Goal: Register for event/course

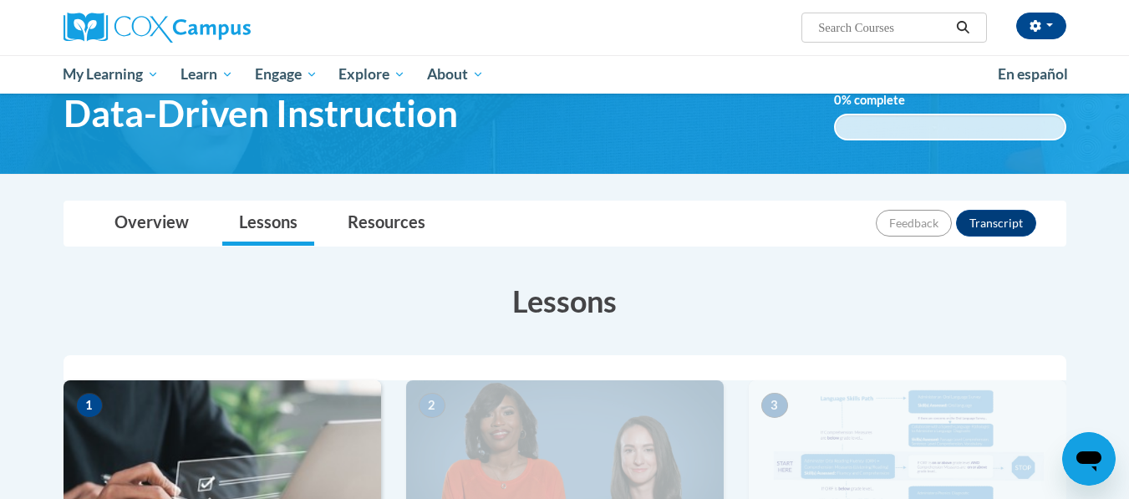
scroll to position [80, 0]
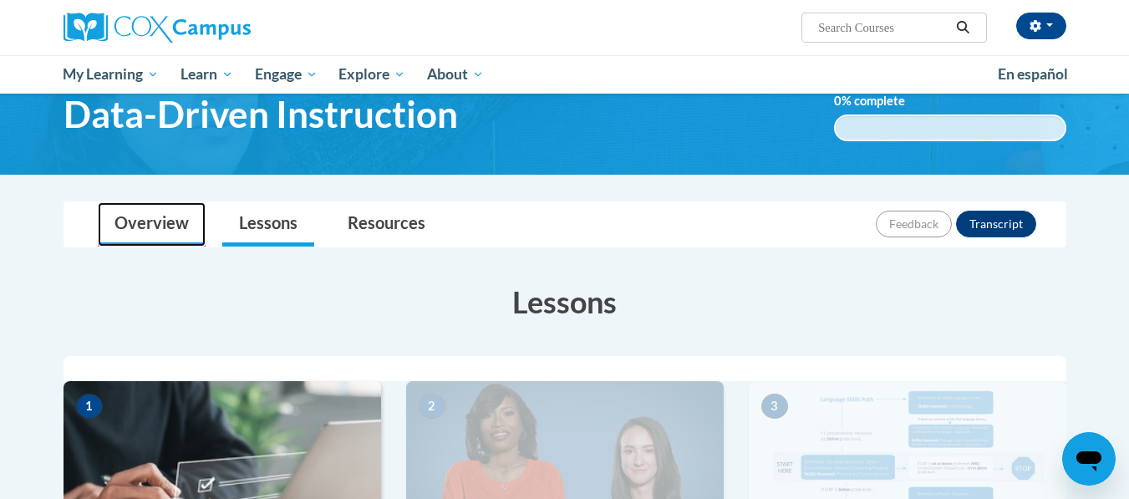
click at [188, 221] on link "Overview" at bounding box center [152, 224] width 108 height 44
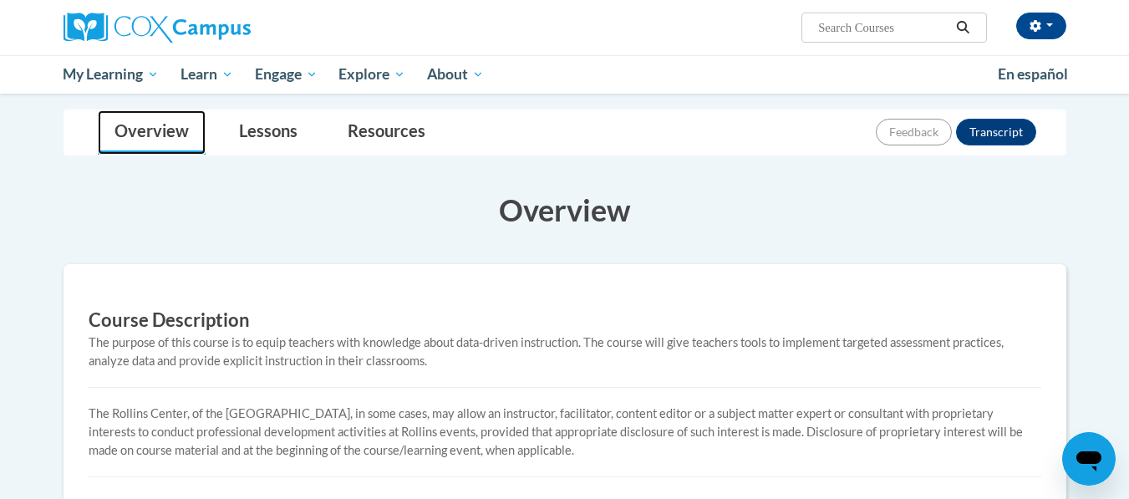
scroll to position [0, 0]
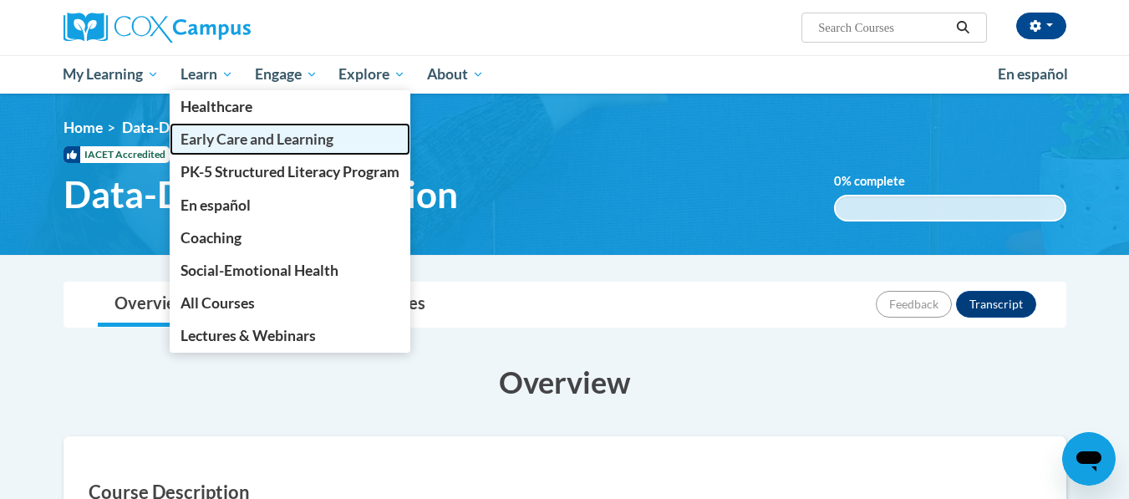
click at [215, 136] on span "Early Care and Learning" at bounding box center [256, 139] width 153 height 18
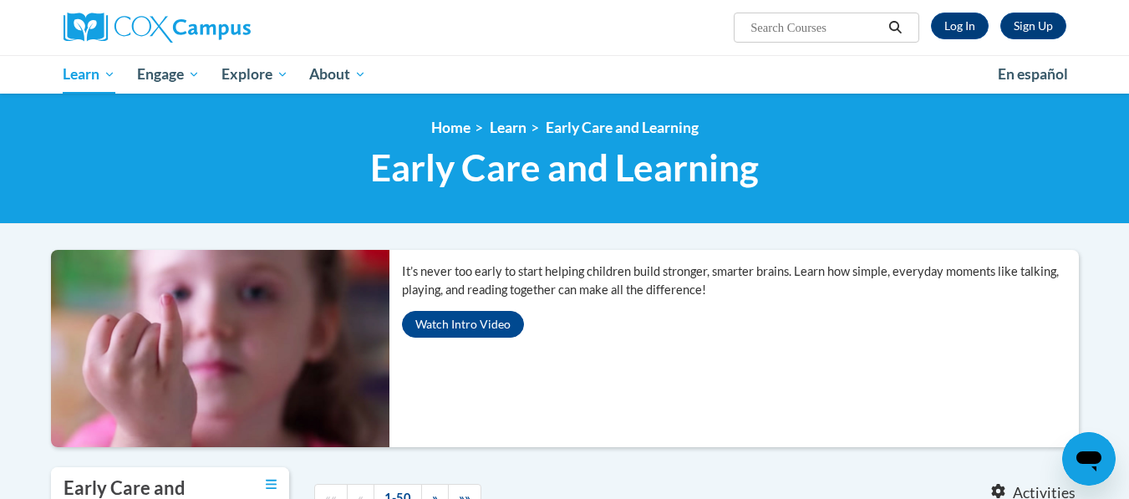
drag, startPoint x: 794, startPoint y: 13, endPoint x: 783, endPoint y: 29, distance: 19.2
click at [783, 29] on span "Search Search..." at bounding box center [826, 28] width 185 height 30
click at [783, 29] on input "Search..." at bounding box center [816, 28] width 134 height 20
paste input "Talk With Me Baby Early Care and Learning"
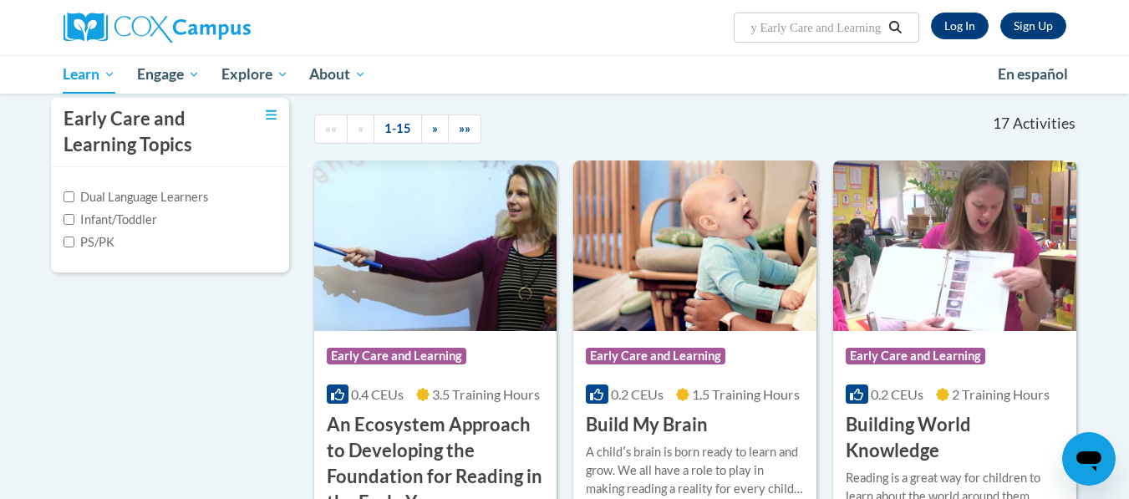
scroll to position [370, 0]
type input "Talk With Me Baby Early Care and Learning"
click at [67, 242] on input "PS/PK" at bounding box center [69, 241] width 11 height 11
checkbox input "true"
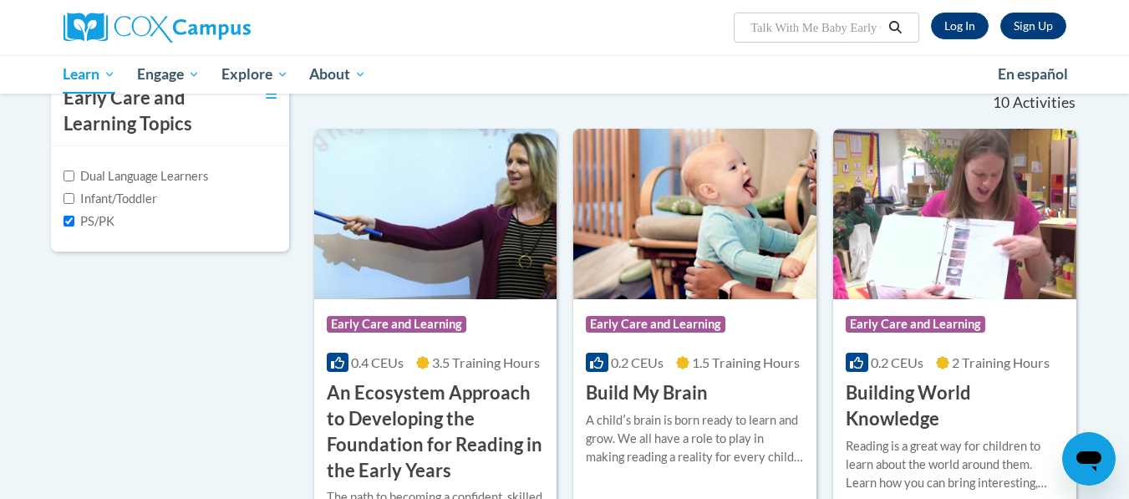
scroll to position [391, 0]
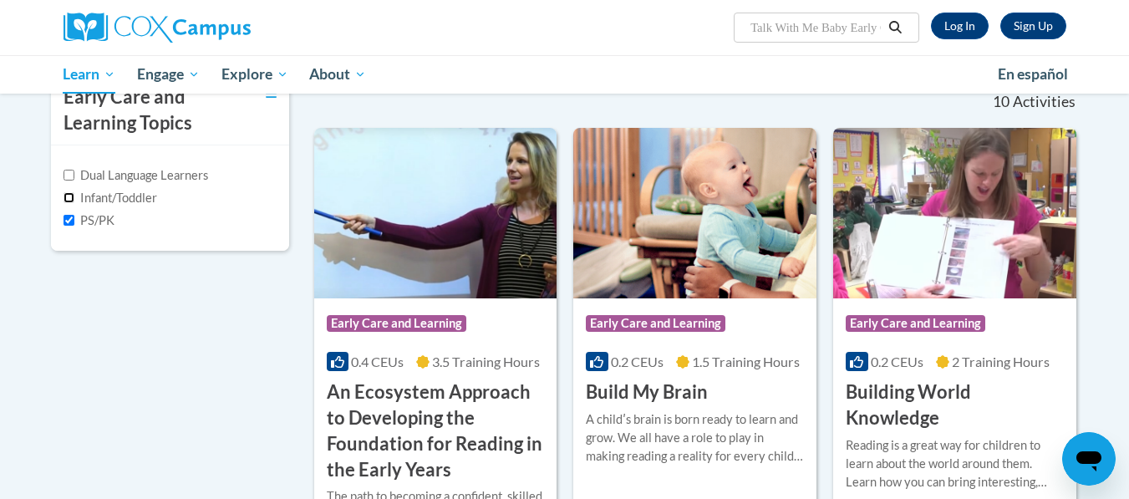
click at [69, 202] on input "Infant/Toddler" at bounding box center [69, 197] width 11 height 11
checkbox input "true"
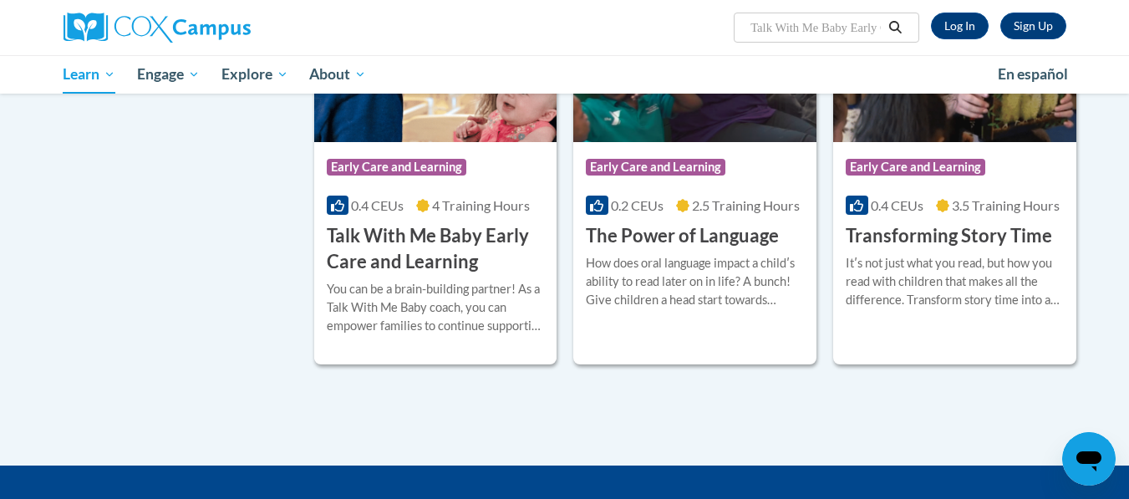
scroll to position [2331, 0]
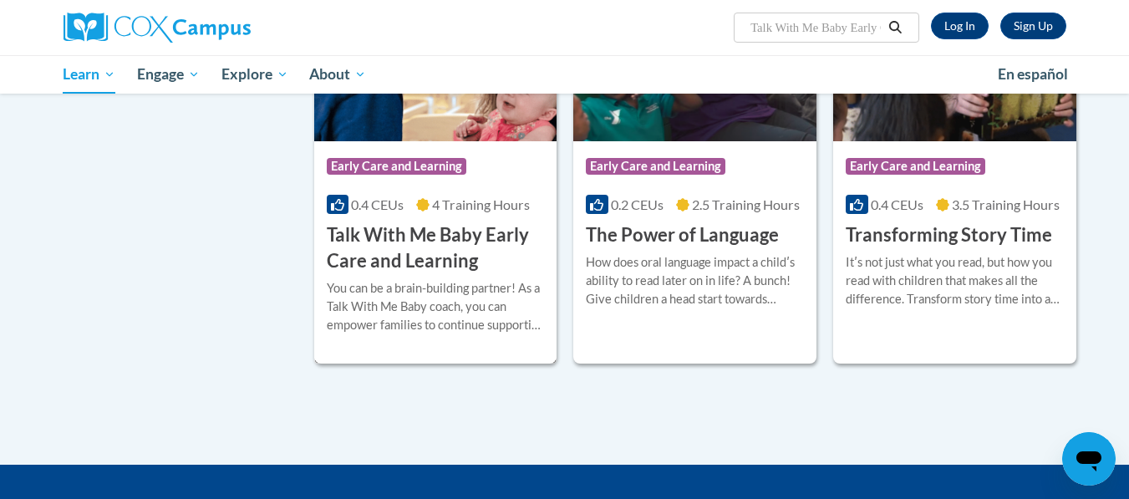
click at [394, 252] on h3 "Talk With Me Baby Early Care and Learning" at bounding box center [436, 248] width 218 height 52
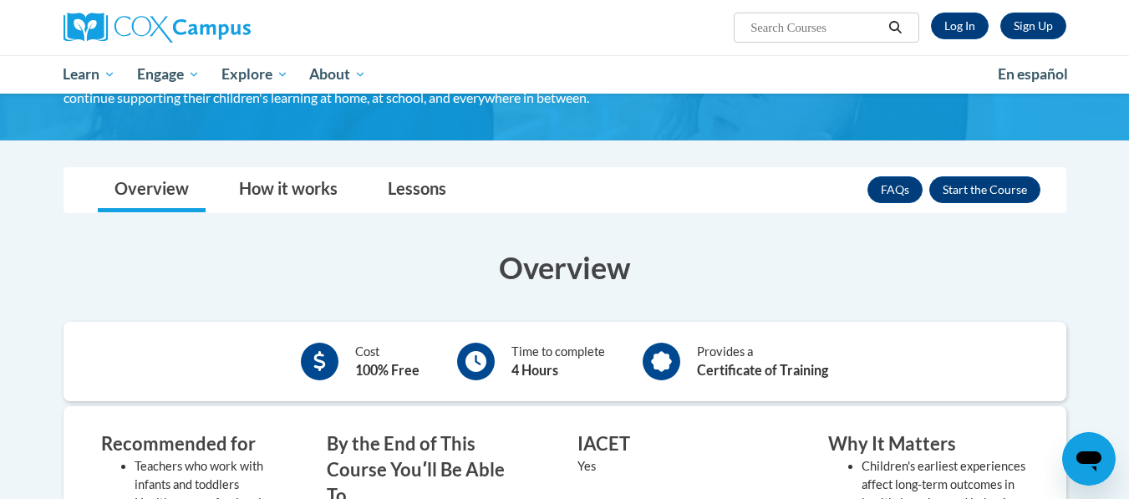
scroll to position [198, 0]
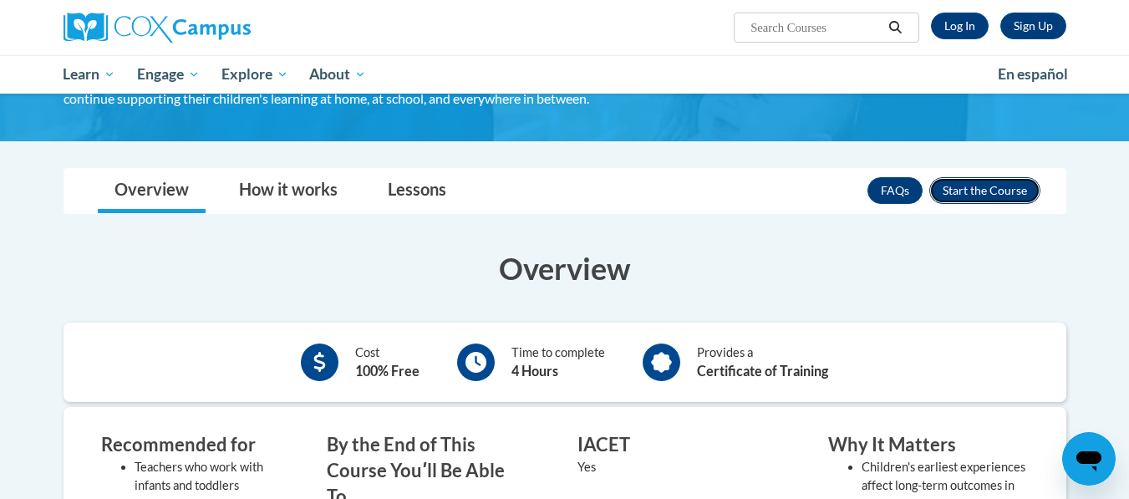
click at [981, 191] on button "Enroll" at bounding box center [984, 190] width 111 height 27
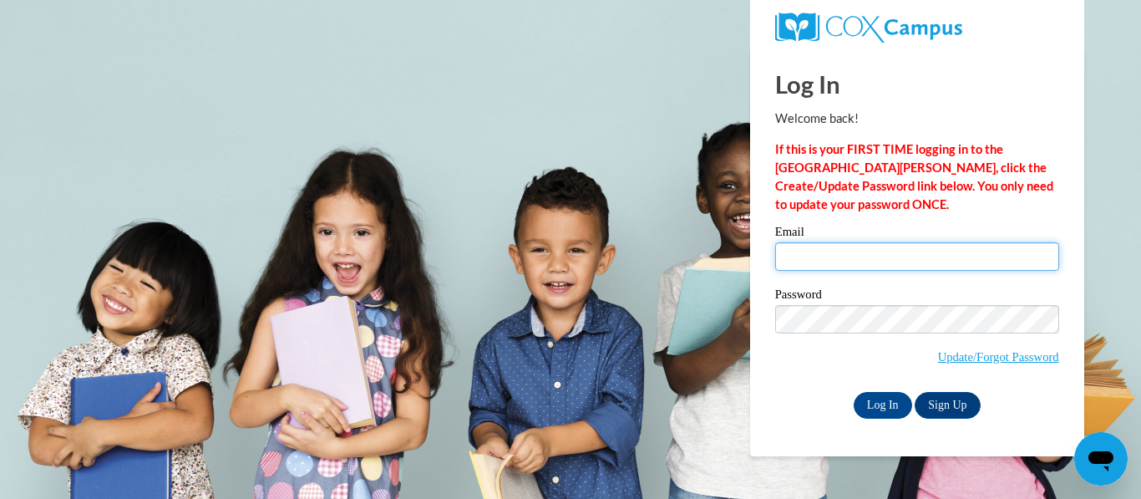
click at [873, 257] on input "Email" at bounding box center [917, 256] width 284 height 28
type input "toniyaj@gmail.com"
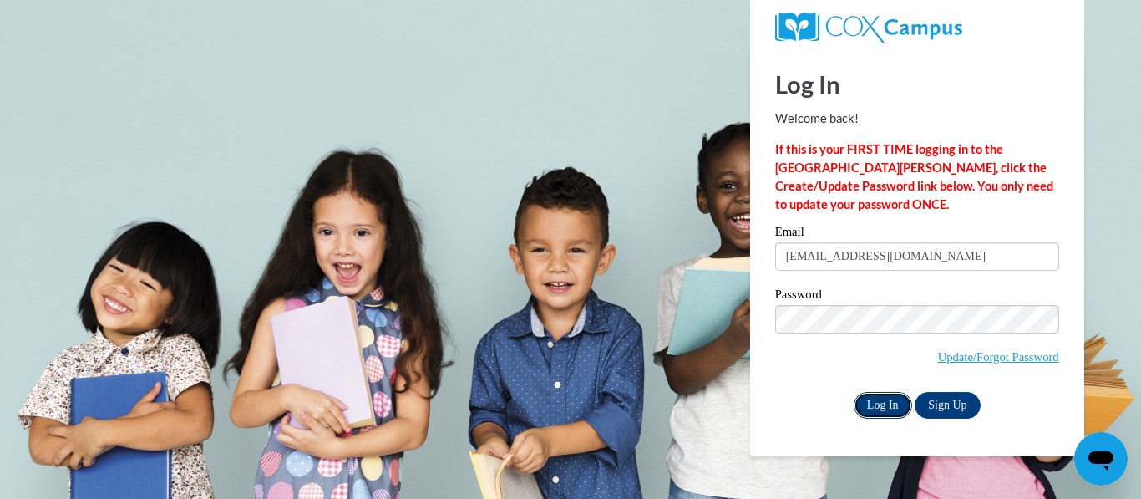
click at [861, 406] on input "Log In" at bounding box center [883, 405] width 58 height 27
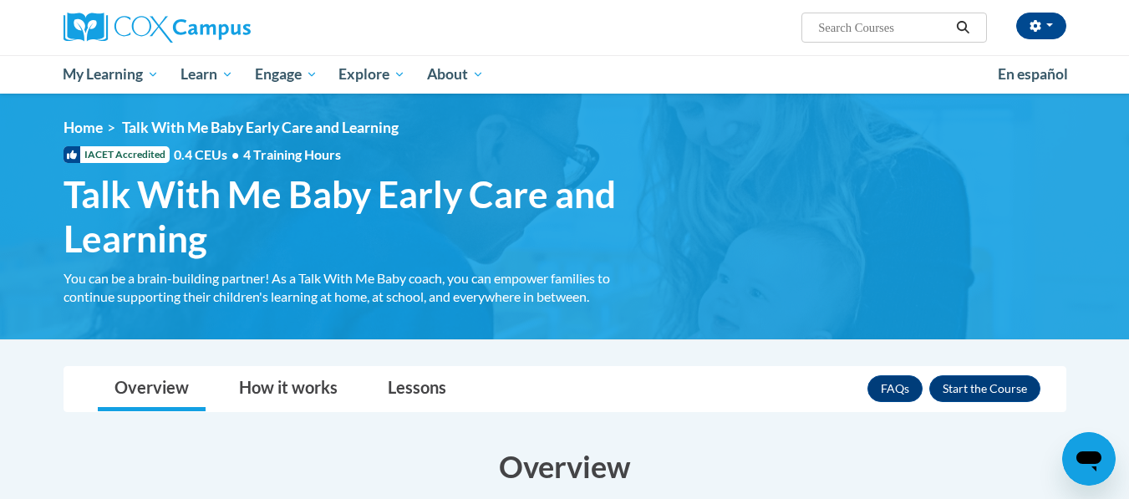
click at [1025, 246] on div "<en>Home</en><fr>Accueil</fr><de>Zuhause</de><it>Casa</it><es>Casa</es><pt>Casa…" at bounding box center [564, 217] width 1053 height 196
click at [964, 387] on button "Enroll" at bounding box center [984, 388] width 111 height 27
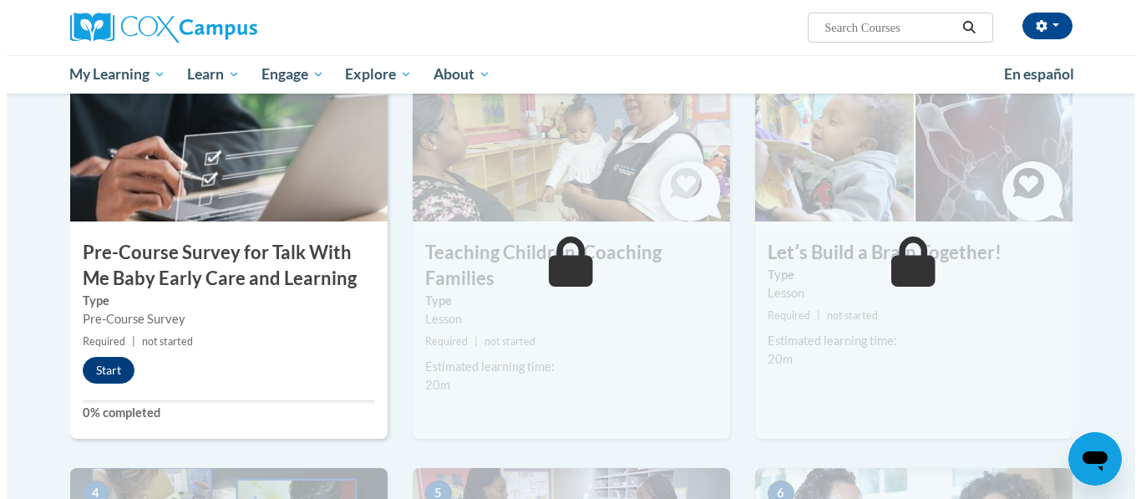
scroll to position [412, 0]
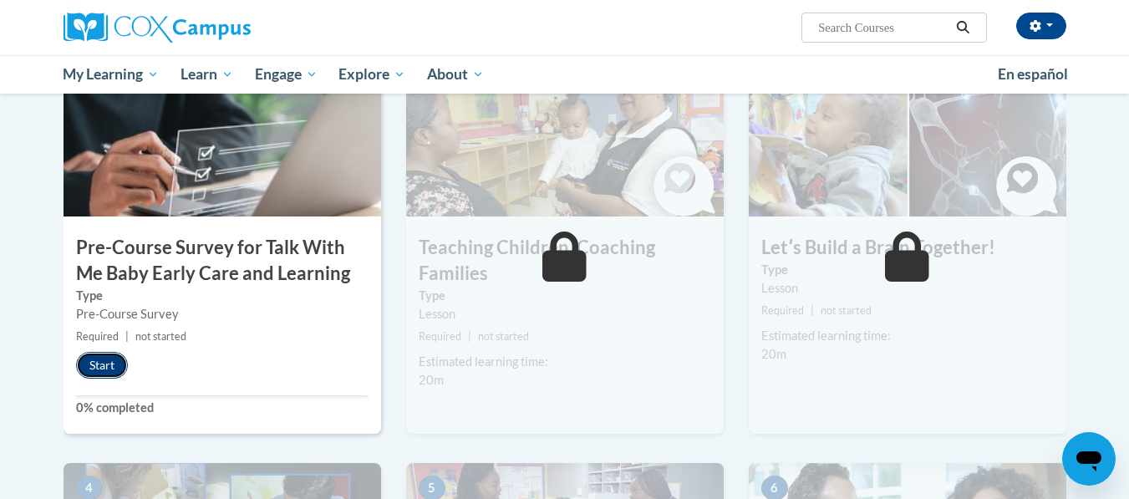
click at [109, 374] on button "Start" at bounding box center [102, 365] width 52 height 27
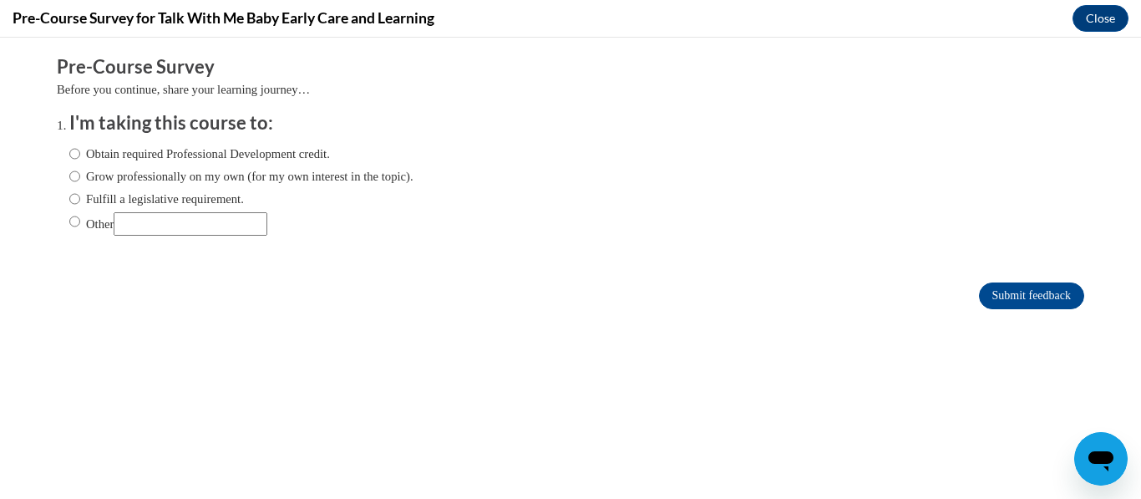
scroll to position [0, 0]
click at [161, 154] on label "Obtain required Professional Development credit." at bounding box center [199, 154] width 261 height 18
click at [80, 154] on input "Obtain required Professional Development credit." at bounding box center [74, 154] width 11 height 18
radio input "true"
click at [1009, 296] on input "Submit feedback" at bounding box center [1031, 295] width 105 height 27
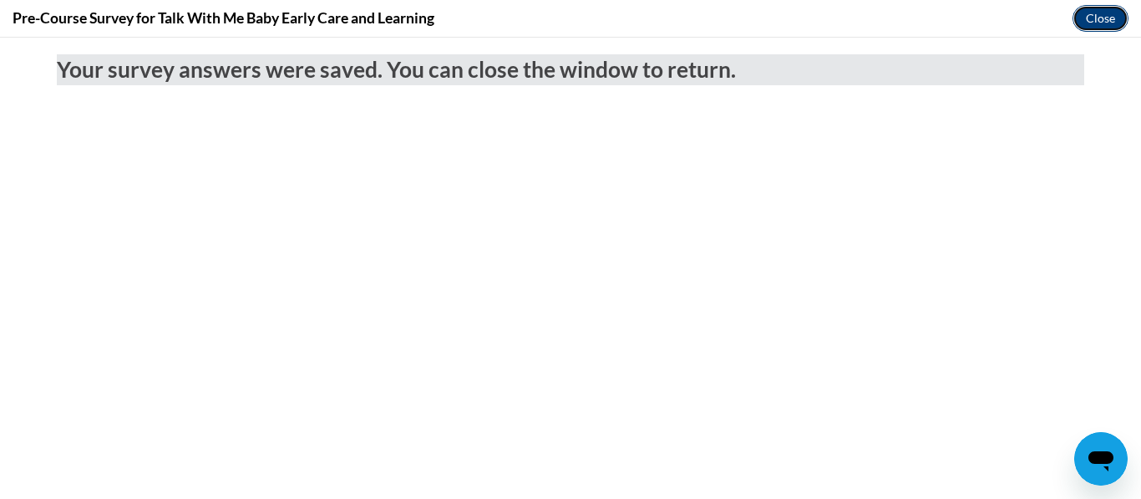
click at [1095, 22] on button "Close" at bounding box center [1101, 18] width 56 height 27
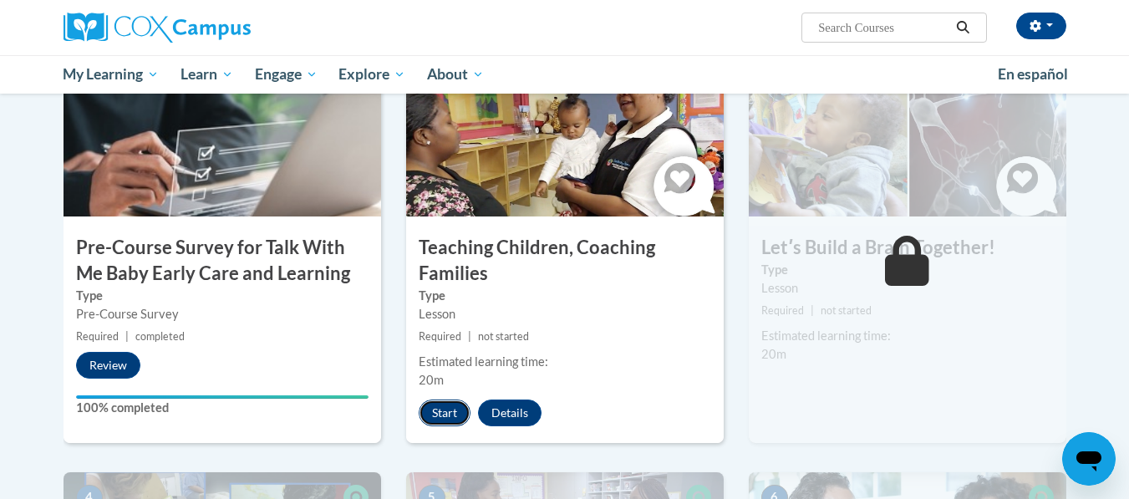
click at [445, 420] on button "Start" at bounding box center [445, 412] width 52 height 27
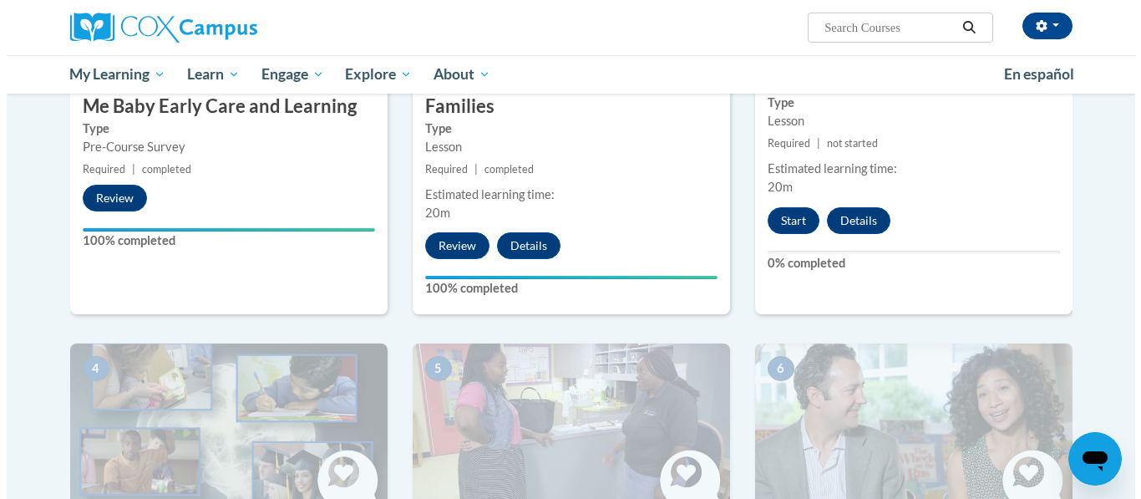
scroll to position [582, 0]
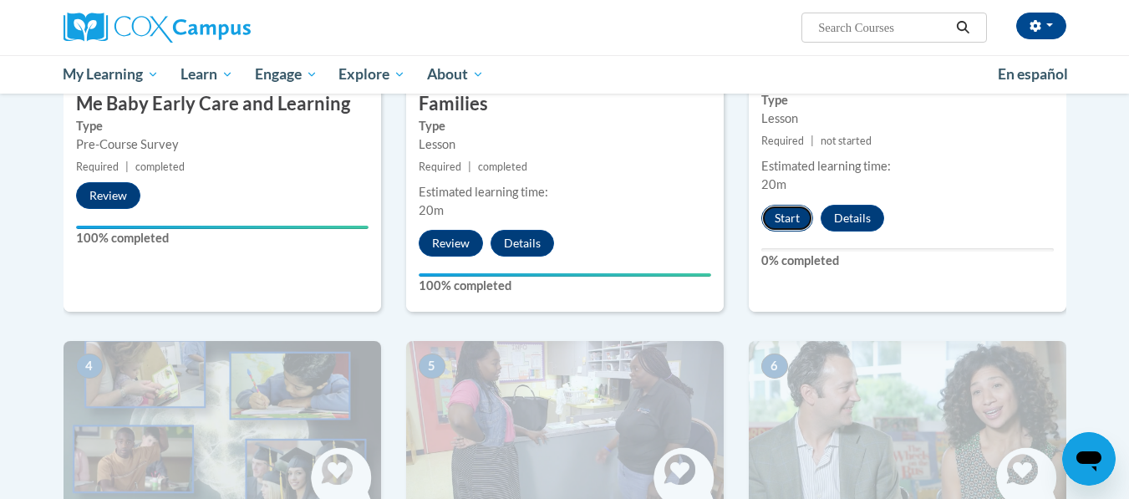
click at [793, 220] on button "Start" at bounding box center [787, 218] width 52 height 27
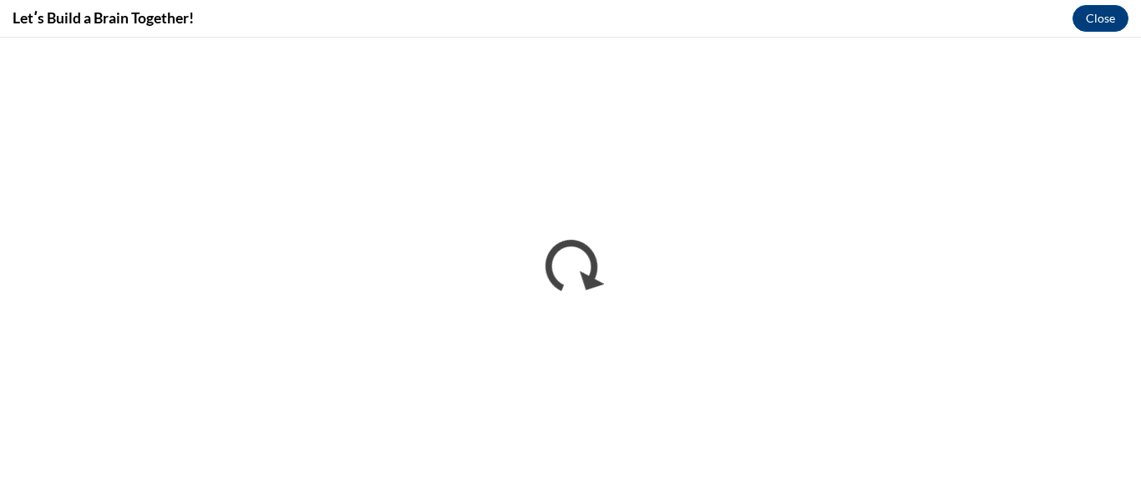
scroll to position [577, 0]
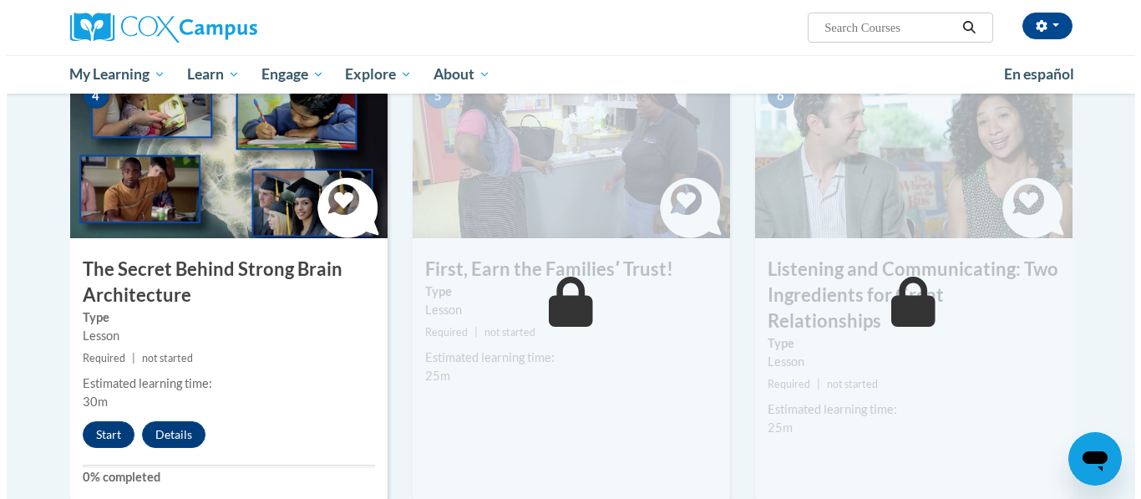
scroll to position [852, 0]
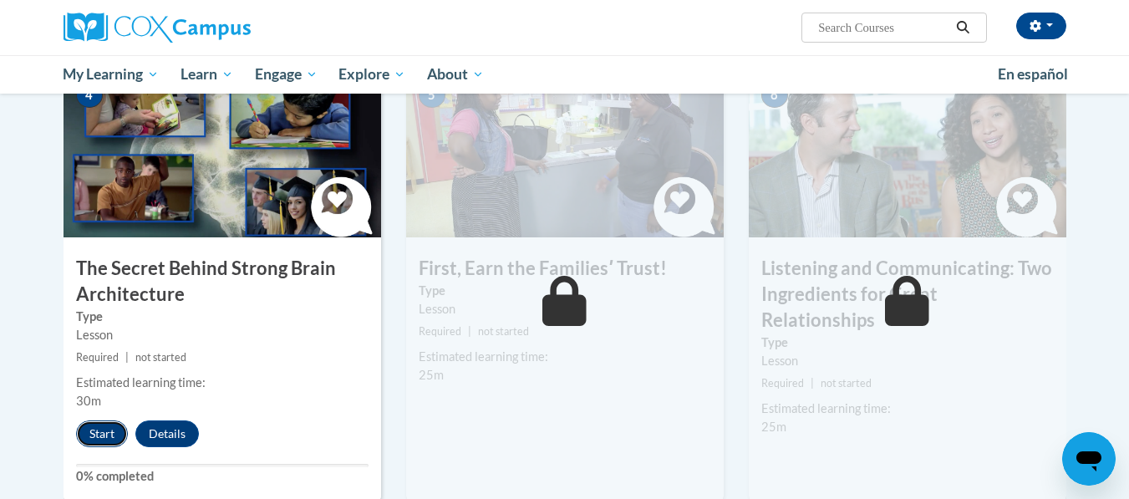
click at [98, 429] on button "Start" at bounding box center [102, 433] width 52 height 27
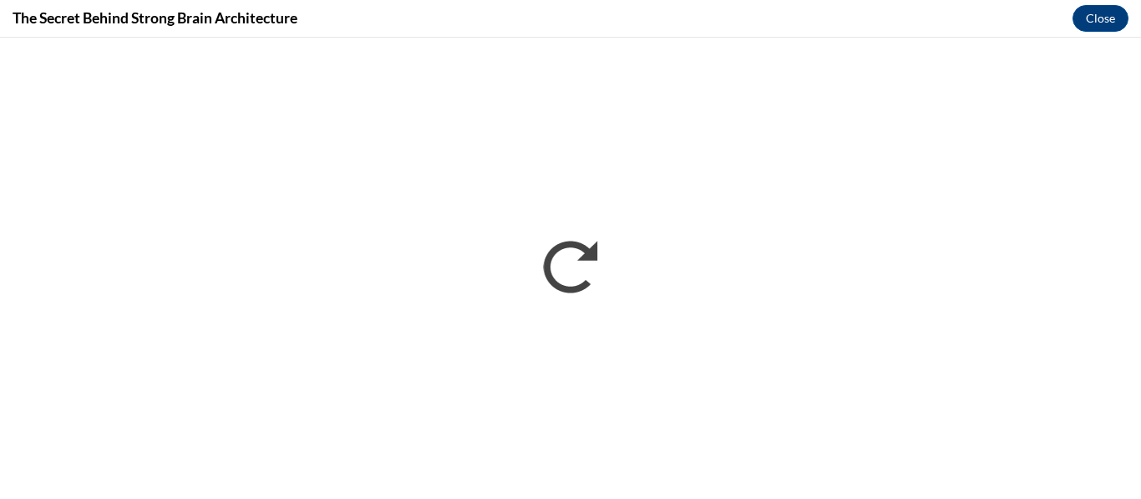
scroll to position [0, 0]
